Goal: Communication & Community: Ask a question

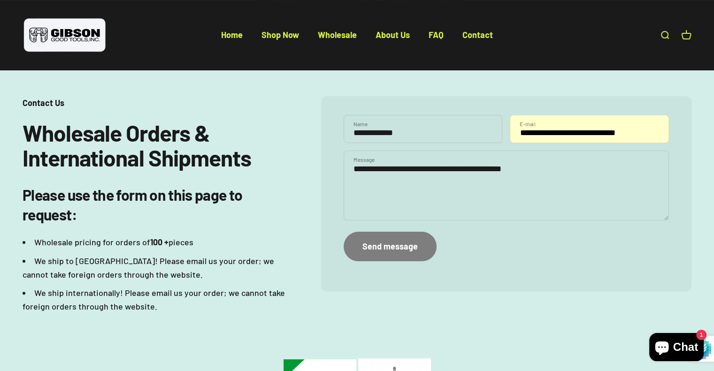
scroll to position [47, 0]
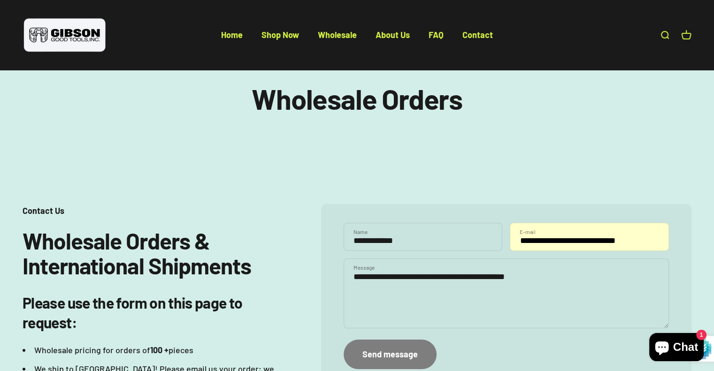
paste textarea "**********"
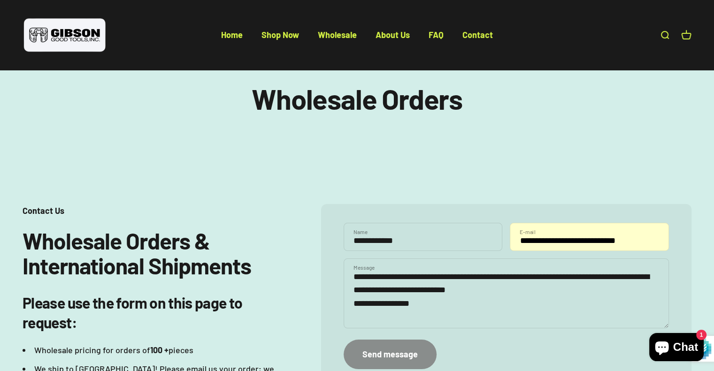
type textarea "**********"
click at [393, 345] on button "Send message" at bounding box center [389, 355] width 93 height 30
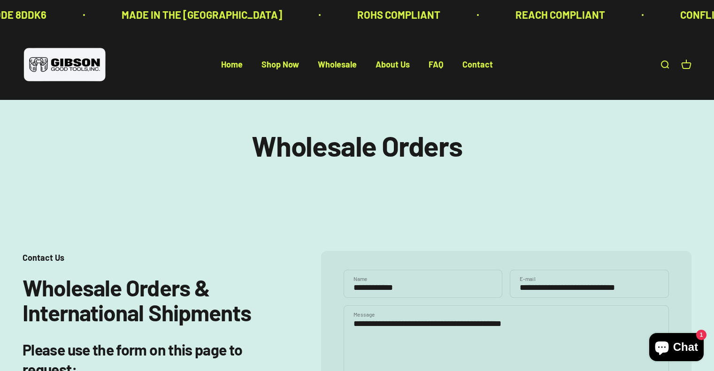
scroll to position [47, 0]
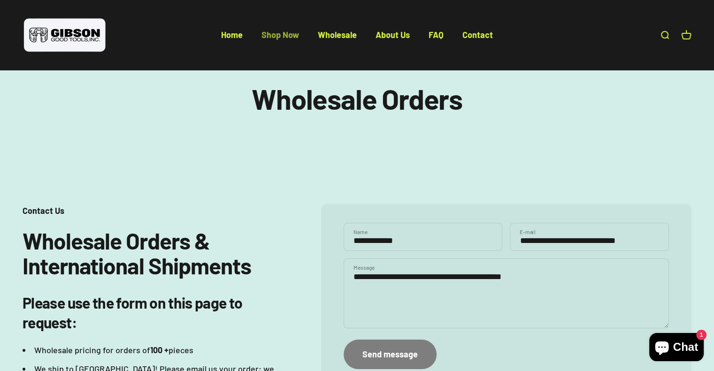
click at [268, 37] on link "Shop Now" at bounding box center [280, 35] width 38 height 10
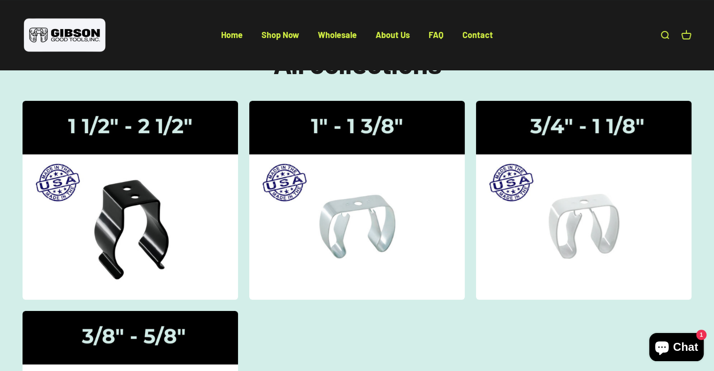
scroll to position [94, 0]
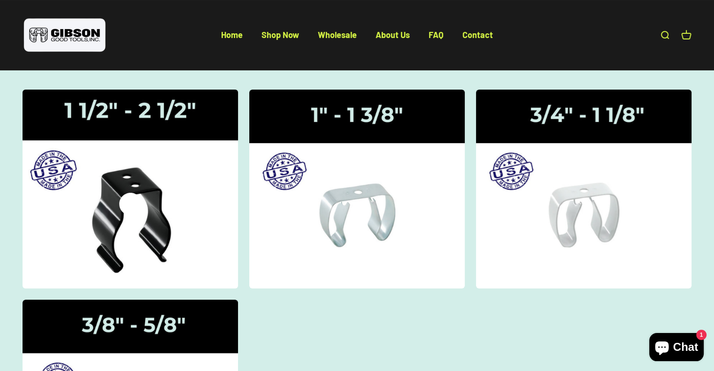
click at [128, 145] on img at bounding box center [130, 189] width 229 height 211
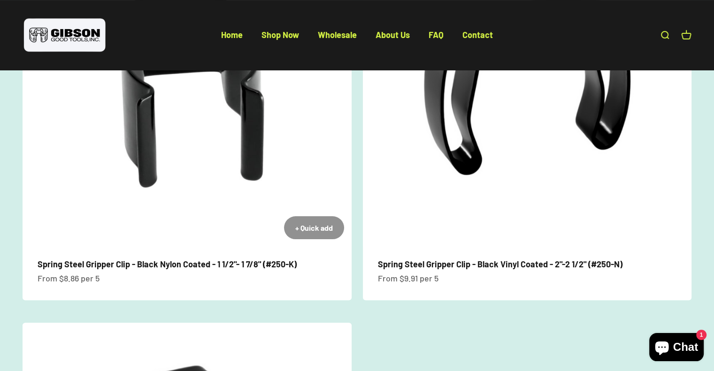
scroll to position [141, 0]
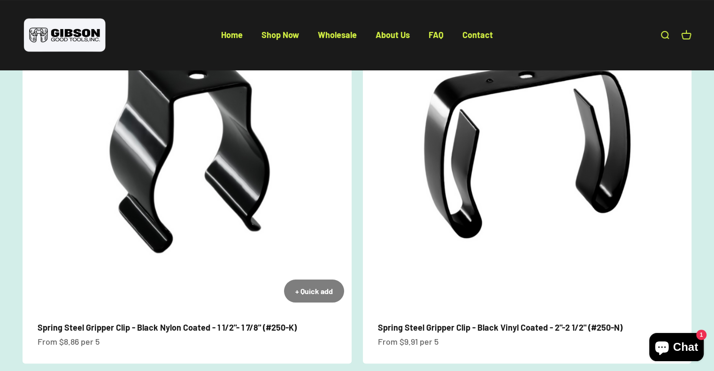
click at [193, 330] on link "Spring Steel Gripper Clip - Black Nylon Coated - 1 1/2"- 1 7/8" (#250-K)" at bounding box center [167, 327] width 259 height 10
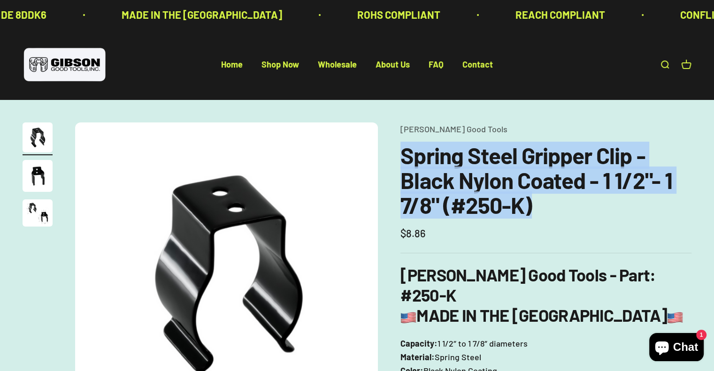
drag, startPoint x: 404, startPoint y: 151, endPoint x: 576, endPoint y: 214, distance: 183.8
click at [576, 214] on h1 "Spring Steel Gripper Clip - Black Nylon Coated - 1 1/2"- 1 7/8" (#250-K)" at bounding box center [545, 180] width 291 height 74
copy h1 "Spring Steel Gripper Clip - Black Nylon Coated - 1 1/2"- 1 7/8" (#250-K)"
click at [319, 66] on link "Wholesale" at bounding box center [337, 65] width 39 height 10
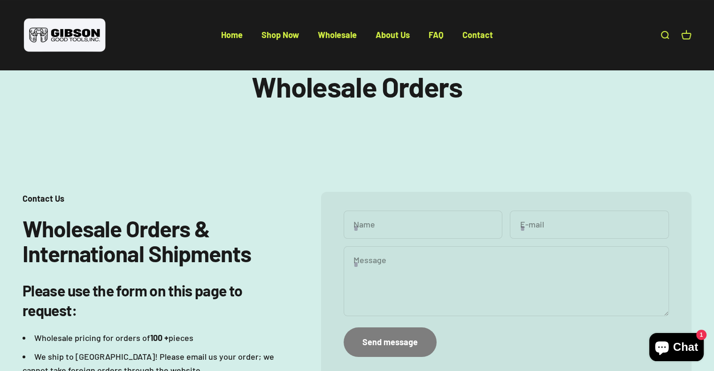
scroll to position [47, 0]
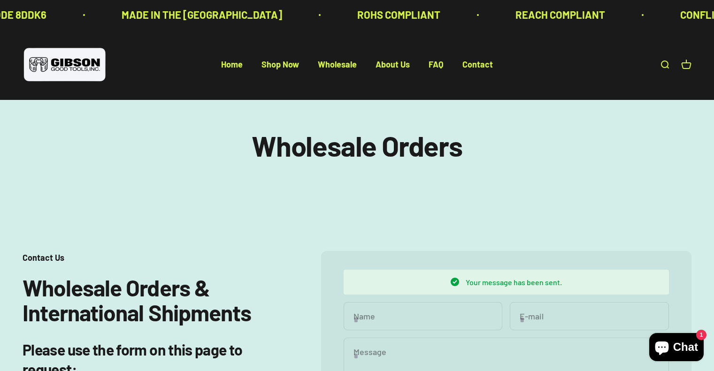
scroll to position [190, 0]
